Goal: Check status: Check status

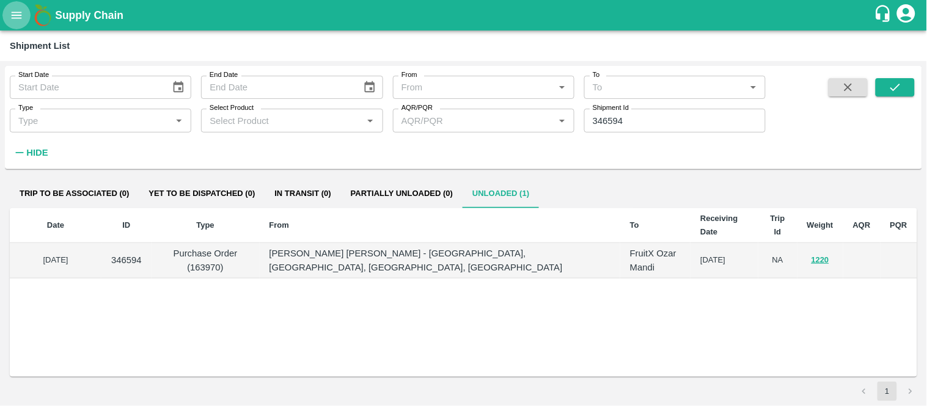
click at [10, 15] on icon "open drawer" at bounding box center [16, 15] width 13 height 13
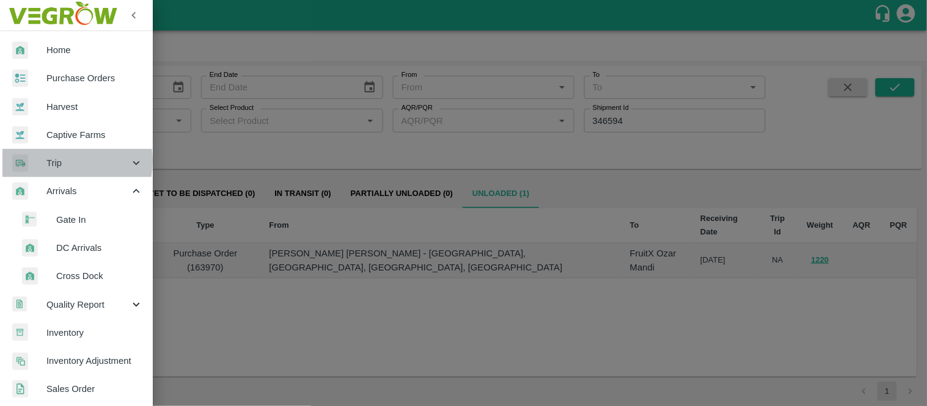
click at [60, 161] on span "Trip" at bounding box center [87, 162] width 83 height 13
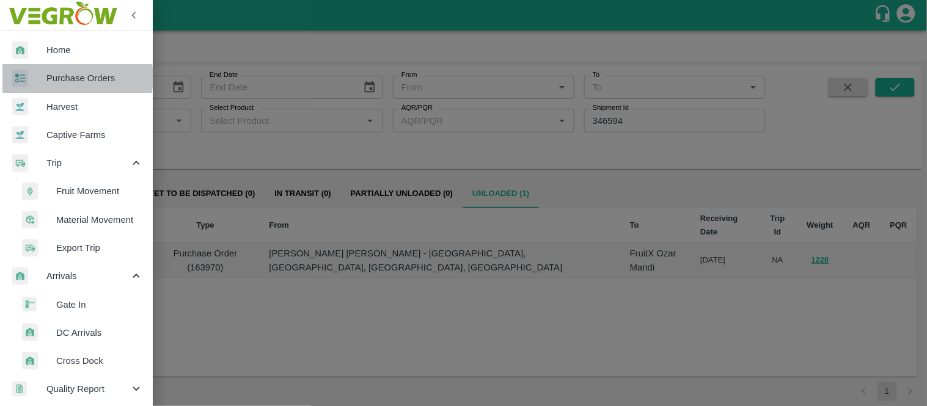
click at [71, 77] on span "Purchase Orders" at bounding box center [94, 77] width 97 height 13
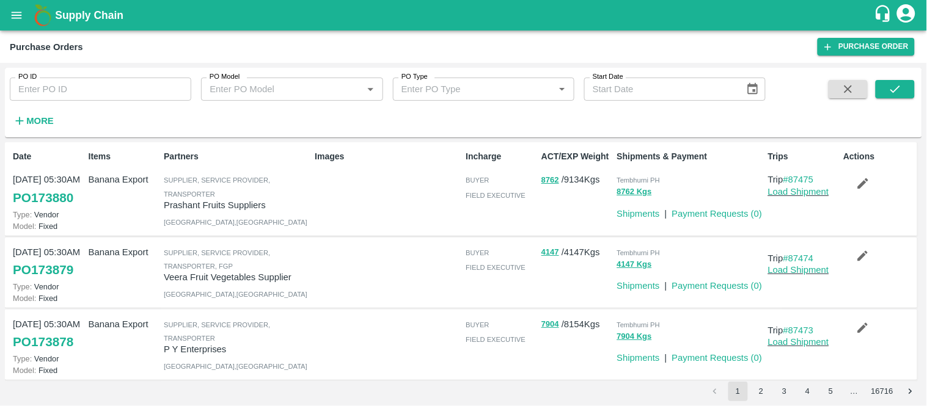
click at [172, 90] on input "PO ID" at bounding box center [100, 89] width 181 height 23
type input "173721"
click at [917, 90] on div "PO ID 173721 PO ID PO Model PO Model   * PO Type PO Type   * Start Date Start D…" at bounding box center [463, 103] width 917 height 60
click at [896, 87] on icon "submit" at bounding box center [894, 88] width 13 height 13
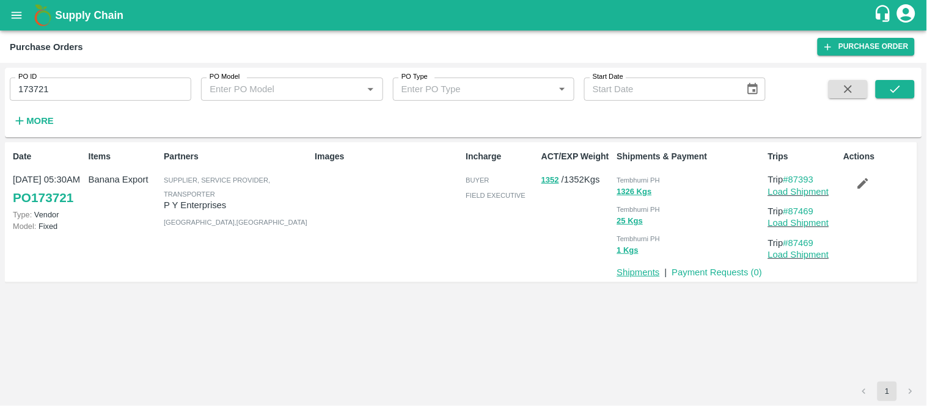
click at [648, 268] on link "Shipments" at bounding box center [638, 273] width 43 height 10
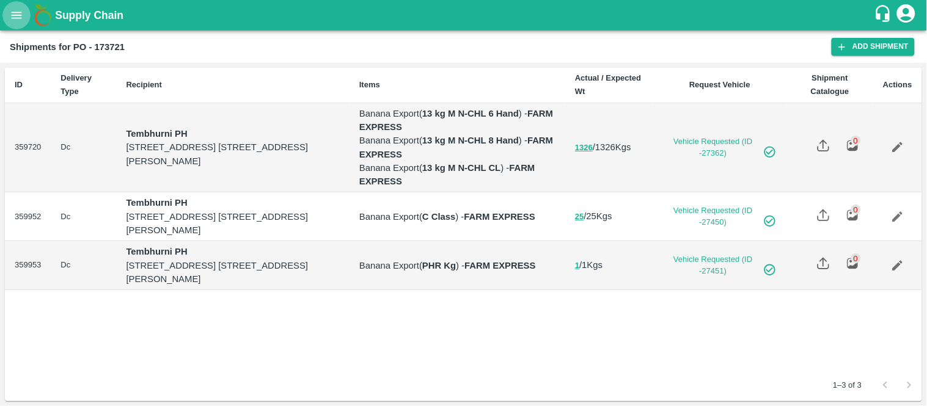
click at [15, 23] on button "open drawer" at bounding box center [16, 15] width 28 height 28
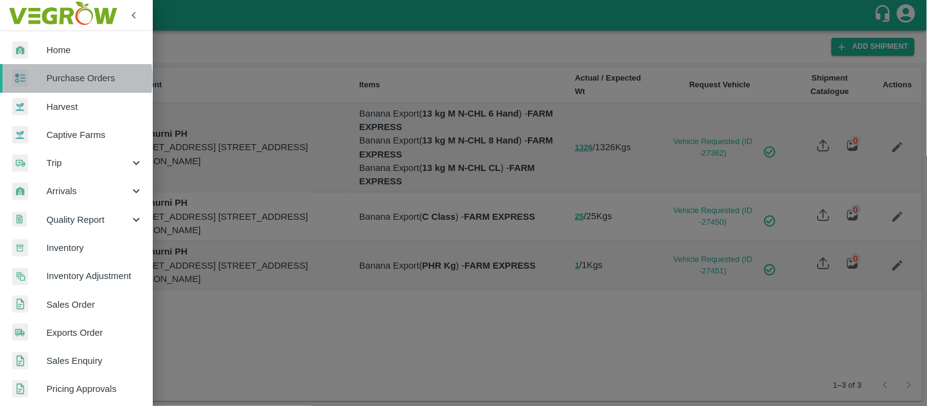
click at [53, 78] on span "Purchase Orders" at bounding box center [94, 77] width 97 height 13
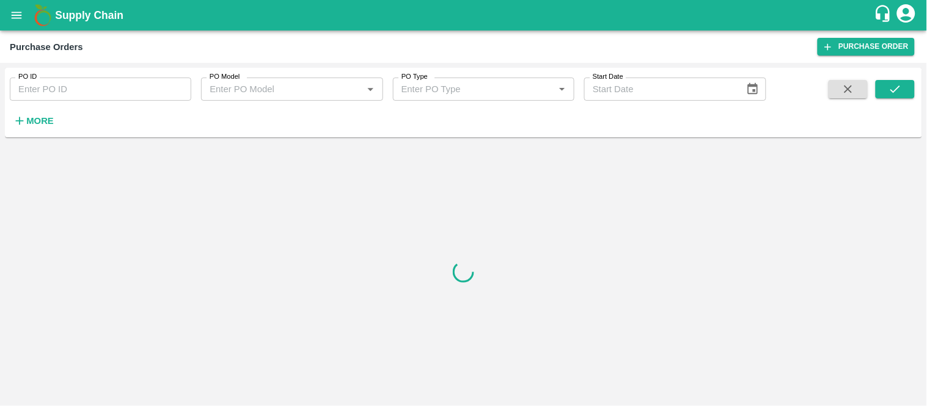
paste input "73362"
click at [110, 92] on input "PO ID" at bounding box center [100, 89] width 181 height 23
click at [893, 92] on icon "submit" at bounding box center [895, 89] width 10 height 7
click at [122, 88] on input "73362" at bounding box center [100, 89] width 181 height 23
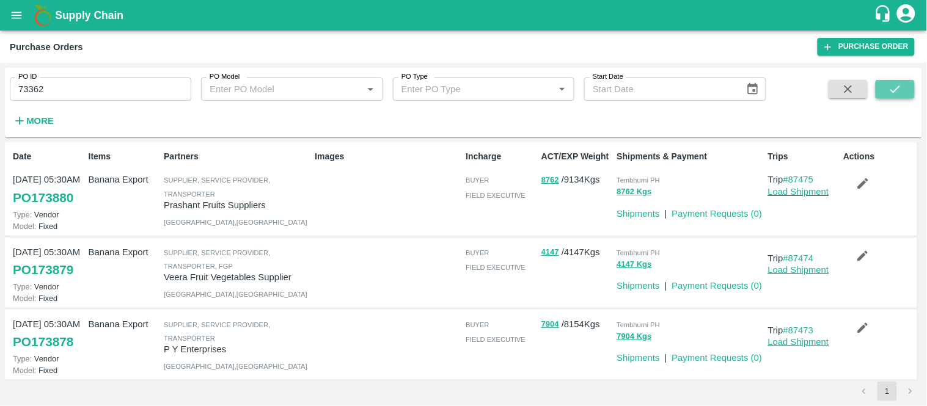
click at [896, 87] on icon "submit" at bounding box center [894, 88] width 13 height 13
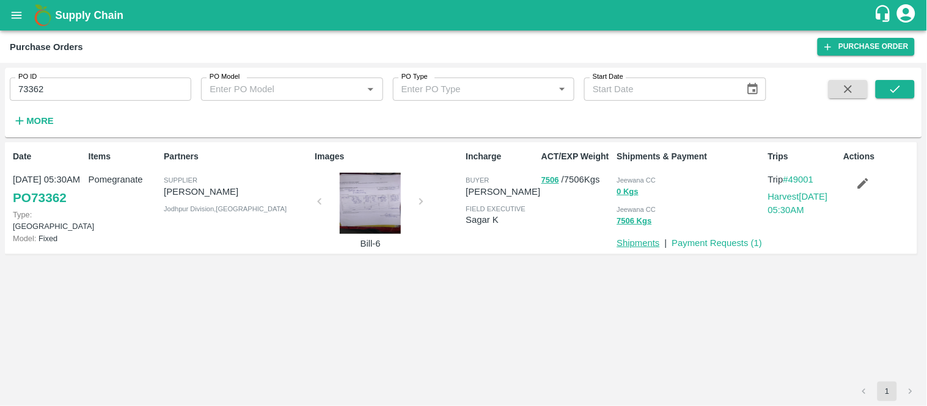
click at [644, 241] on p "Shipments" at bounding box center [638, 242] width 43 height 13
click at [644, 241] on link "Shipments" at bounding box center [638, 243] width 43 height 10
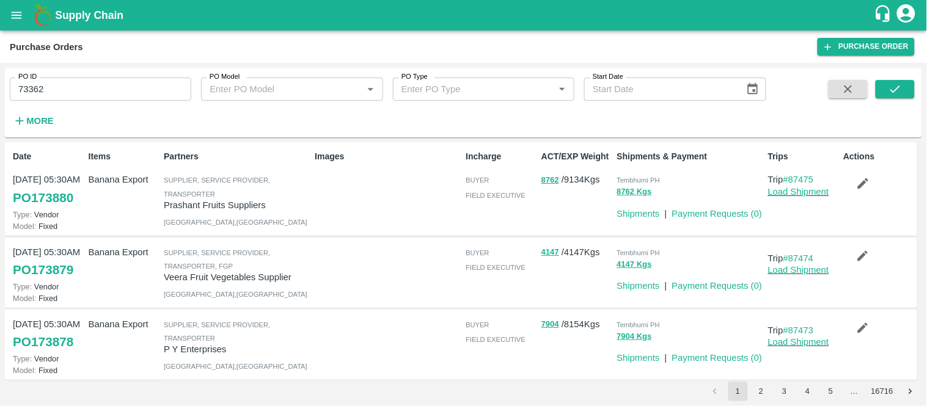
click at [70, 79] on input "73362" at bounding box center [100, 89] width 181 height 23
paste input "text"
click at [901, 92] on icon "submit" at bounding box center [894, 88] width 13 height 13
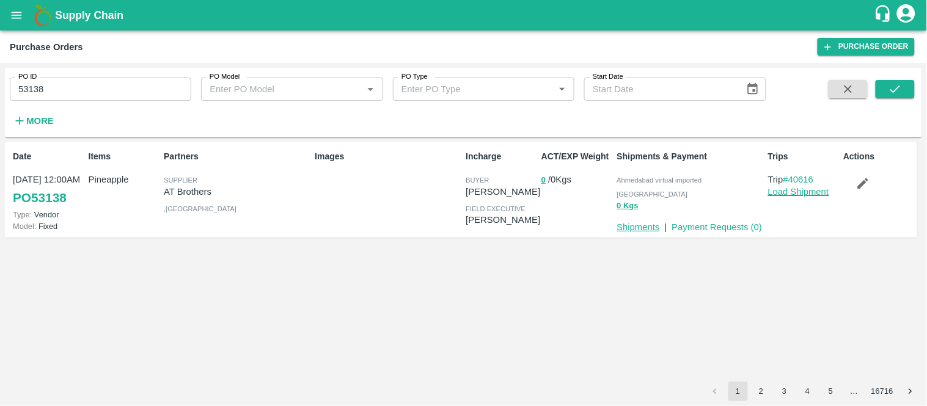
click at [643, 222] on link "Shipments" at bounding box center [638, 227] width 43 height 10
click at [76, 92] on input "53138" at bounding box center [100, 89] width 181 height 23
paste input "text"
click at [76, 92] on input "53136" at bounding box center [100, 89] width 181 height 23
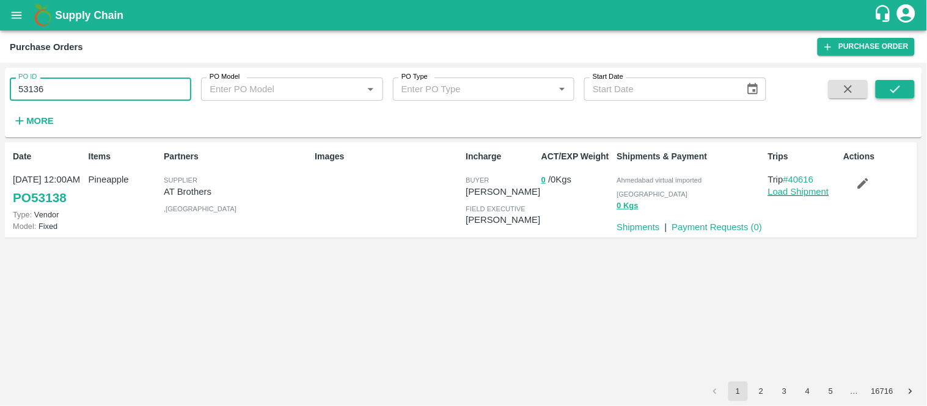
type input "53136"
click at [896, 90] on icon "submit" at bounding box center [895, 89] width 10 height 7
click at [795, 175] on link "#40612" at bounding box center [798, 180] width 31 height 10
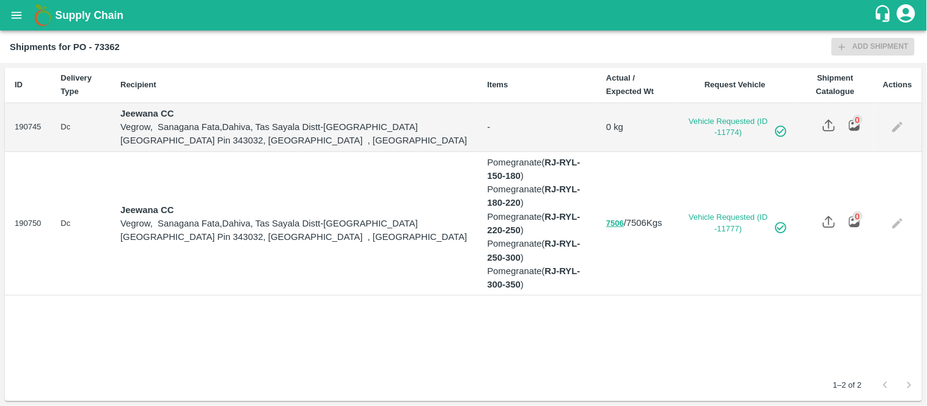
click at [825, 122] on img at bounding box center [828, 125] width 13 height 13
click at [0, 0] on input "file" at bounding box center [0, 0] width 0 height 0
click at [852, 125] on img at bounding box center [854, 125] width 13 height 13
click at [723, 118] on link "Vehicle Requested (ID -11774)" at bounding box center [734, 127] width 105 height 23
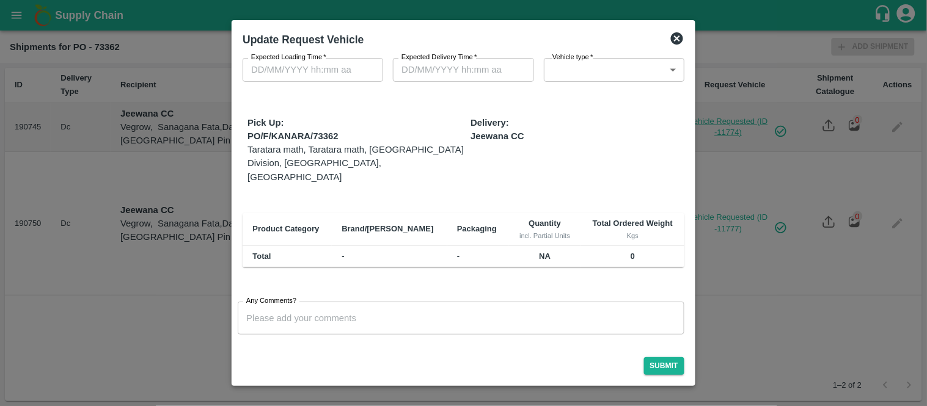
type input "1"
type input "11/01/2024 09:17 PM"
click at [675, 40] on icon at bounding box center [677, 38] width 15 height 15
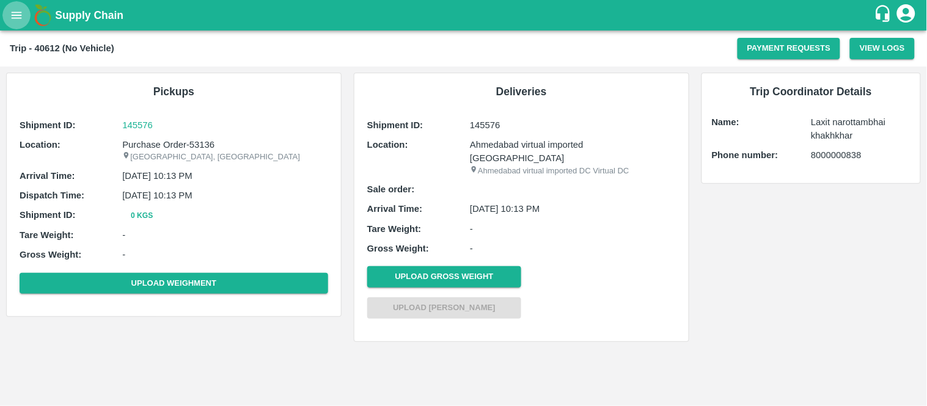
click at [20, 10] on icon "open drawer" at bounding box center [16, 15] width 13 height 13
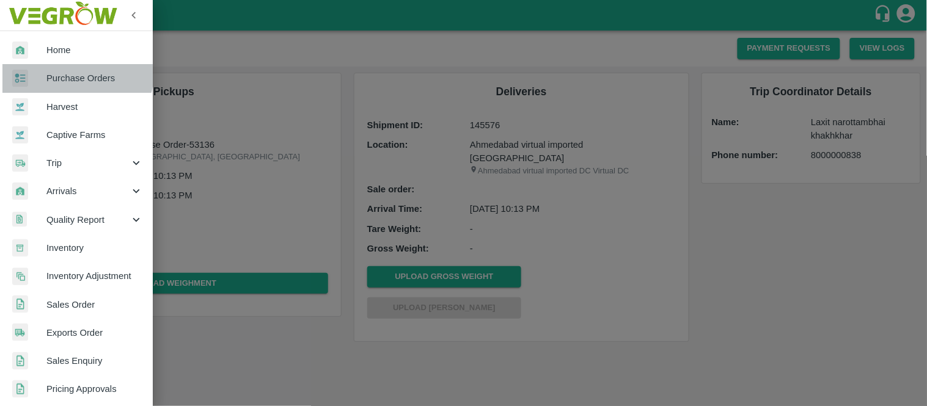
click at [65, 72] on span "Purchase Orders" at bounding box center [94, 77] width 97 height 13
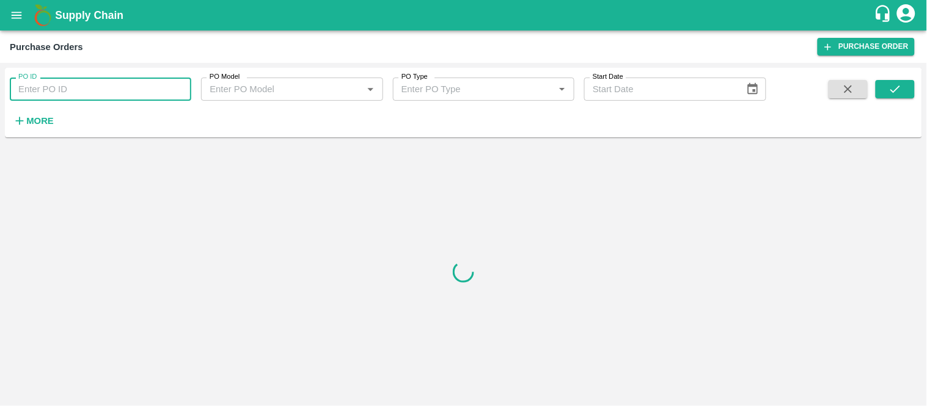
click at [95, 96] on input "PO ID" at bounding box center [100, 89] width 181 height 23
paste input "36718"
type input "36718"
click at [881, 92] on button "submit" at bounding box center [895, 89] width 39 height 18
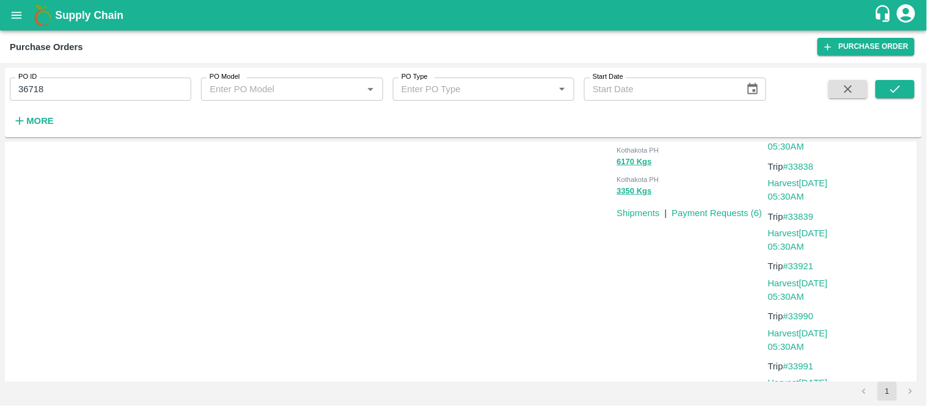
scroll to position [263, 0]
click at [638, 212] on link "Shipments" at bounding box center [638, 214] width 43 height 10
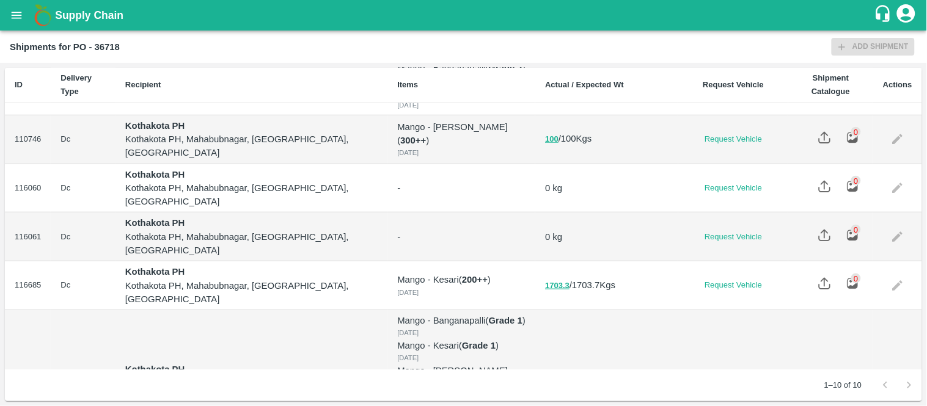
scroll to position [392, 0]
